Goal: Transaction & Acquisition: Purchase product/service

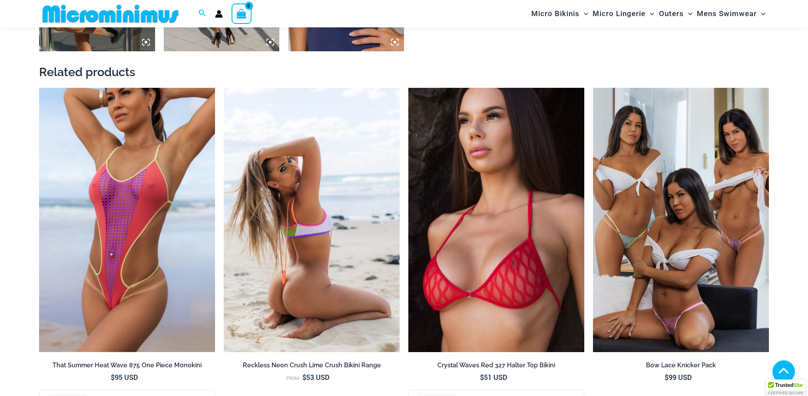
scroll to position [1166, 0]
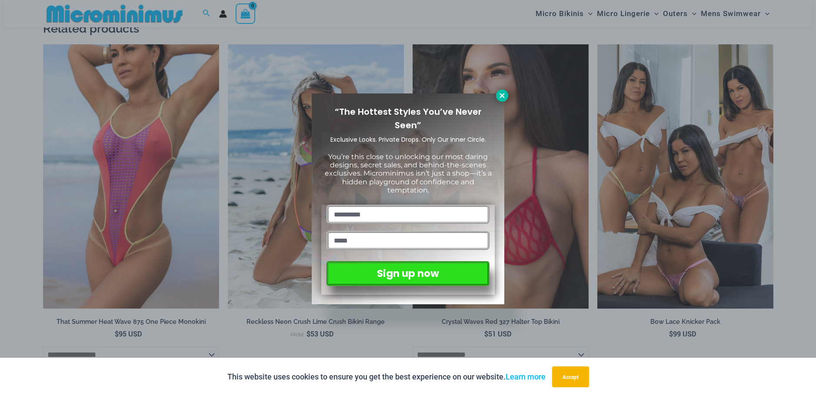
click at [503, 95] on icon at bounding box center [501, 95] width 5 height 5
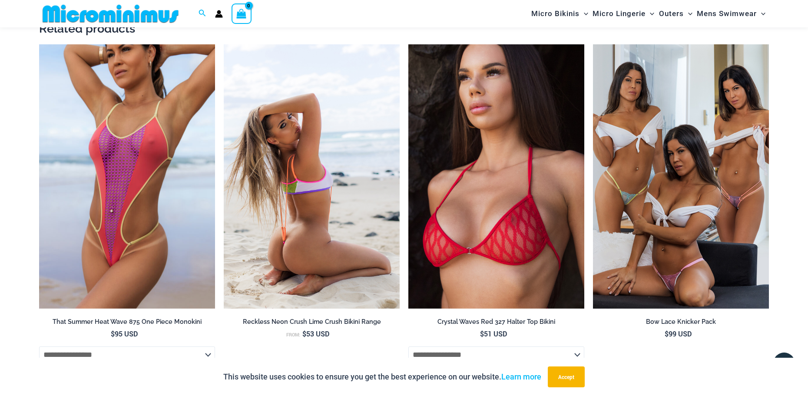
click at [316, 181] on img at bounding box center [312, 176] width 176 height 264
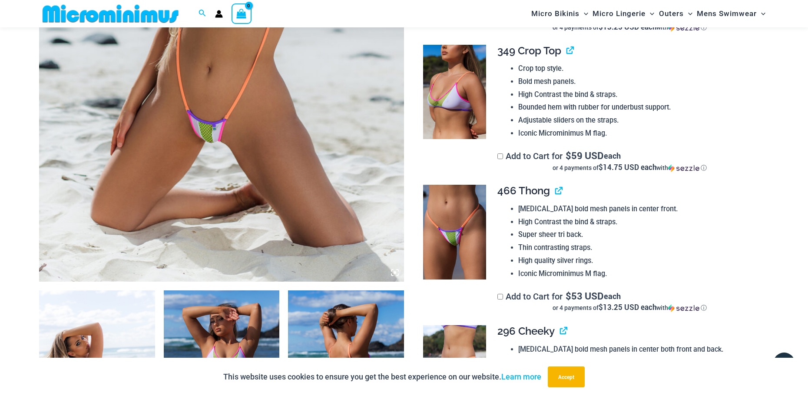
scroll to position [557, 0]
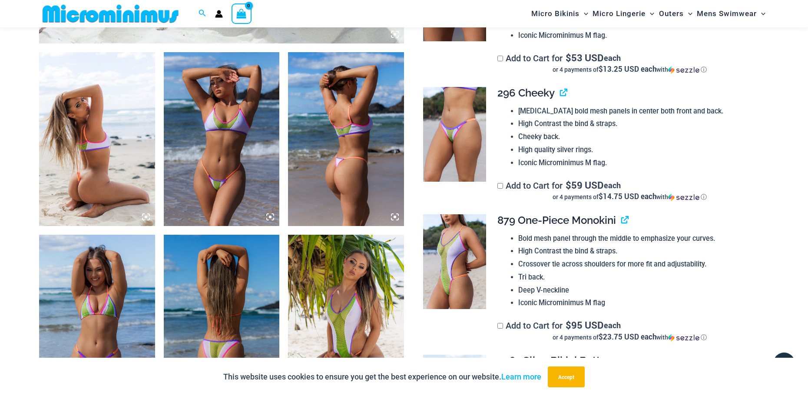
click at [98, 168] on img at bounding box center [97, 139] width 116 height 174
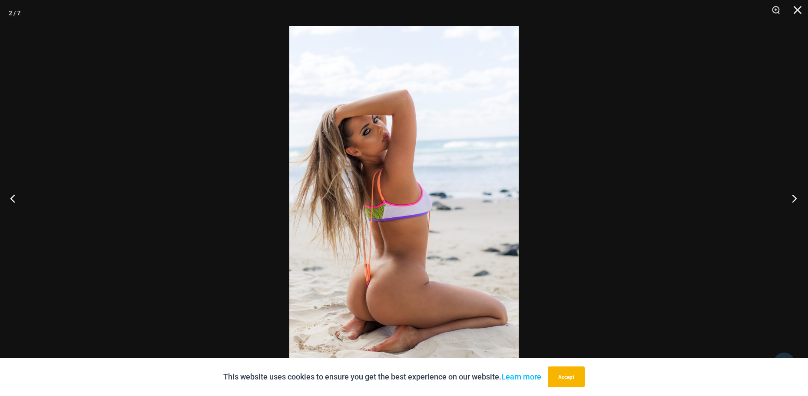
click at [795, 199] on button "Next" at bounding box center [792, 197] width 33 height 43
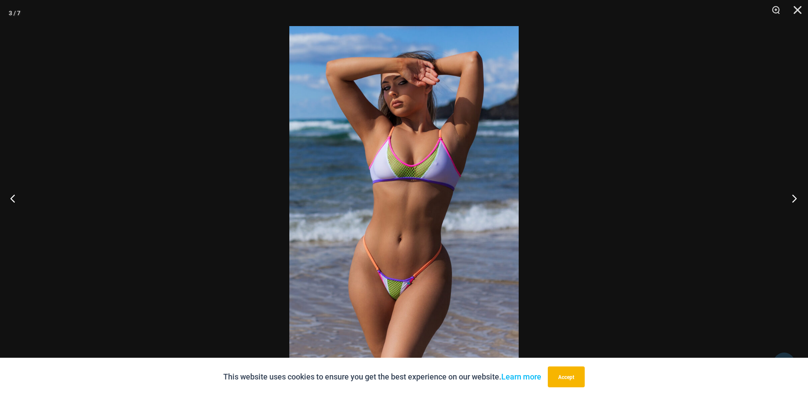
click at [793, 198] on button "Next" at bounding box center [792, 197] width 33 height 43
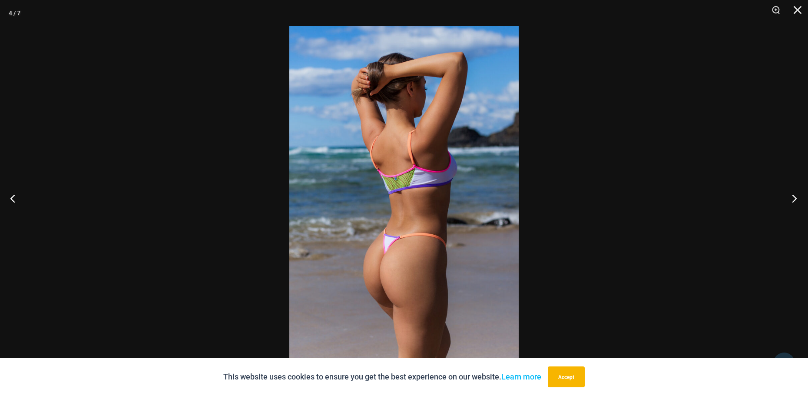
click at [793, 198] on button "Next" at bounding box center [792, 197] width 33 height 43
